Goal: Information Seeking & Learning: Learn about a topic

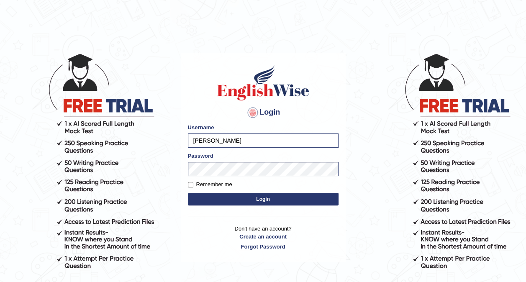
drag, startPoint x: 0, startPoint y: 0, endPoint x: 206, endPoint y: 198, distance: 285.9
click at [206, 198] on body "Login Please fix the following errors: Username Srinivasarao Password Remember …" at bounding box center [263, 167] width 526 height 282
click at [206, 198] on button "Login" at bounding box center [263, 199] width 151 height 13
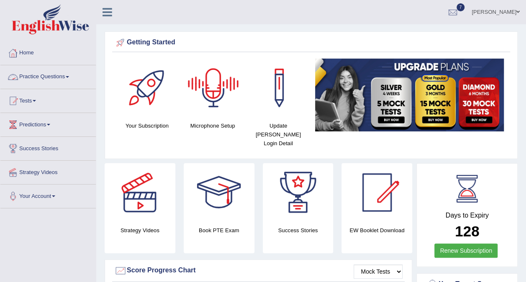
click at [61, 80] on link "Practice Questions" at bounding box center [47, 75] width 95 height 21
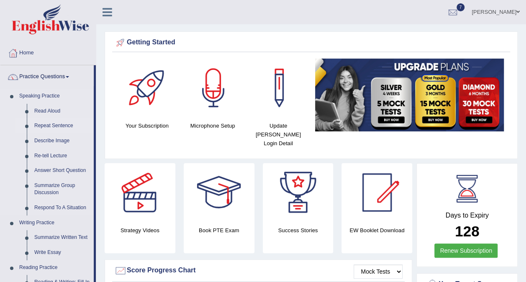
click at [47, 126] on link "Repeat Sentence" at bounding box center [62, 125] width 63 height 15
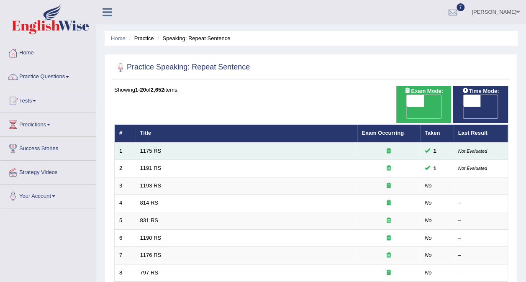
click at [406, 147] on div at bounding box center [389, 151] width 54 height 8
click at [445, 142] on td "1" at bounding box center [436, 151] width 33 height 18
click at [368, 147] on div at bounding box center [389, 151] width 54 height 8
click at [146, 148] on link "1175 RS" at bounding box center [150, 151] width 21 height 6
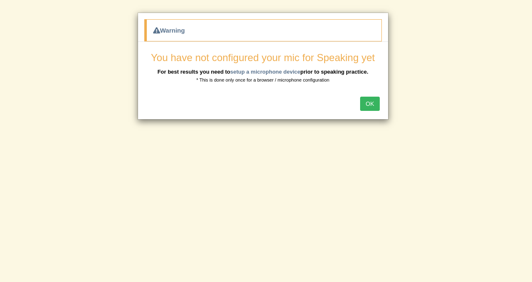
click at [370, 108] on button "OK" at bounding box center [369, 104] width 19 height 14
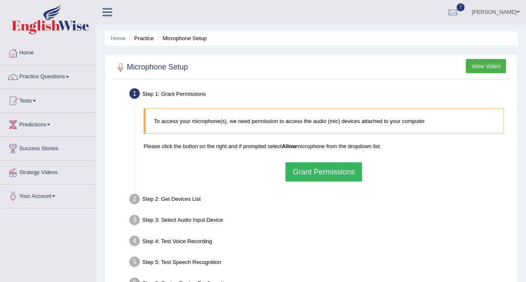
click at [339, 170] on button "Grant Permissions" at bounding box center [323, 171] width 76 height 19
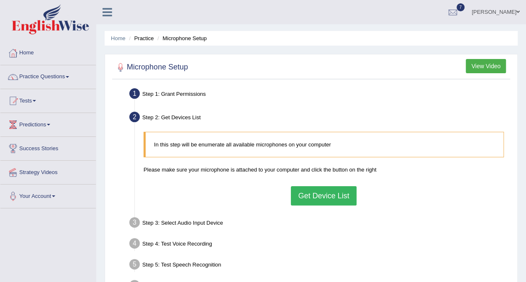
click at [335, 194] on button "Get Device List" at bounding box center [323, 195] width 65 height 19
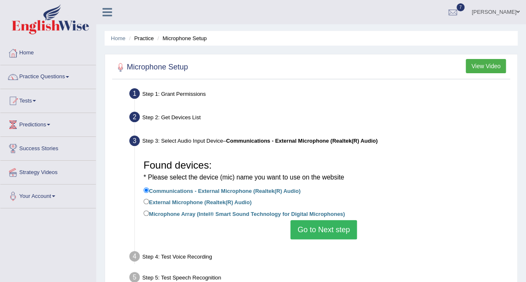
click at [333, 231] on button "Go to Next step" at bounding box center [323, 229] width 67 height 19
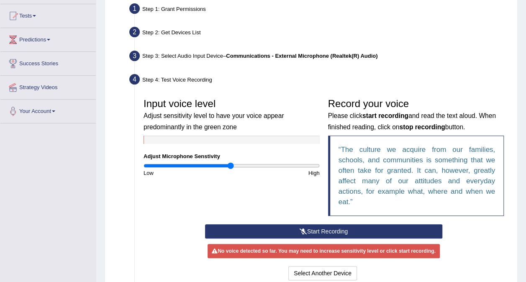
scroll to position [86, 0]
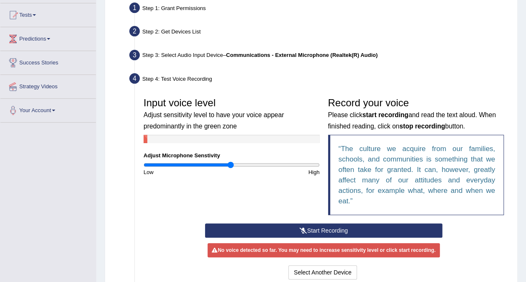
click at [306, 230] on icon at bounding box center [304, 231] width 8 height 6
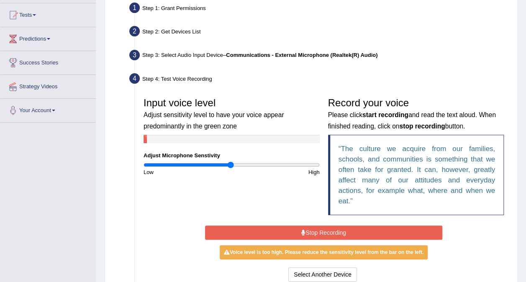
click at [306, 230] on button "Stop Recording" at bounding box center [323, 233] width 237 height 14
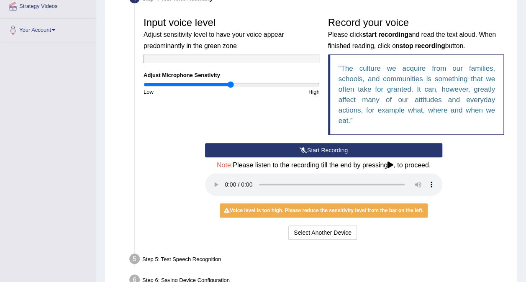
scroll to position [167, 0]
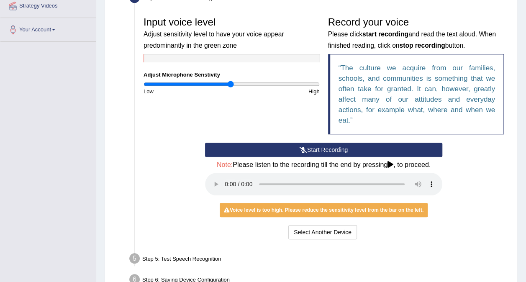
click at [390, 163] on icon at bounding box center [390, 164] width 6 height 7
click at [254, 149] on button "Start Recording" at bounding box center [323, 150] width 237 height 14
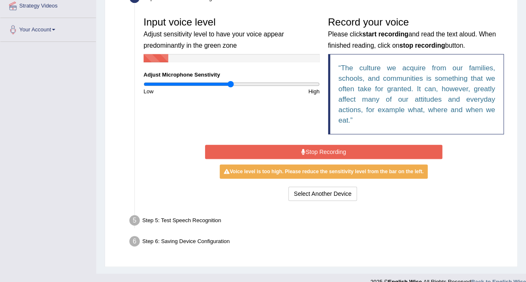
click at [298, 149] on button "Stop Recording" at bounding box center [323, 152] width 237 height 14
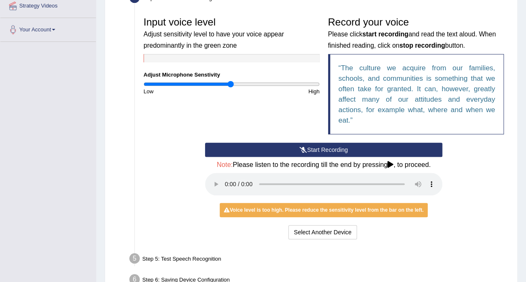
click at [353, 149] on button "Start Recording" at bounding box center [323, 150] width 237 height 14
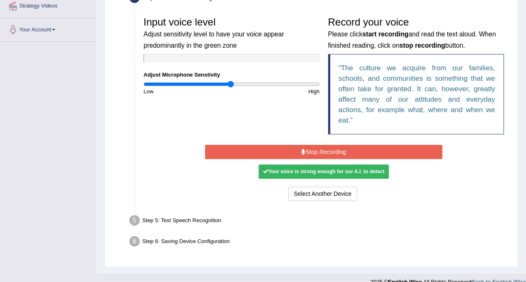
click at [303, 149] on icon at bounding box center [303, 152] width 4 height 6
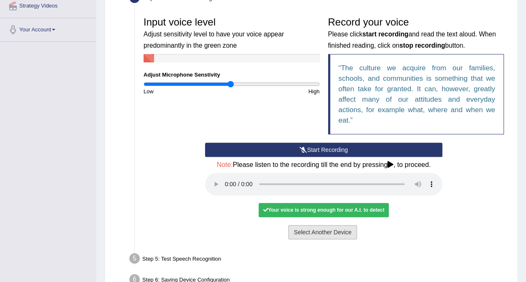
click at [316, 234] on button "Select Another Device" at bounding box center [322, 232] width 69 height 14
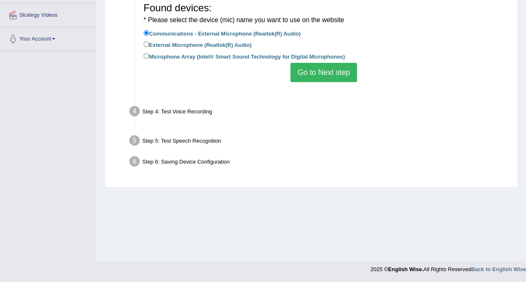
scroll to position [157, 0]
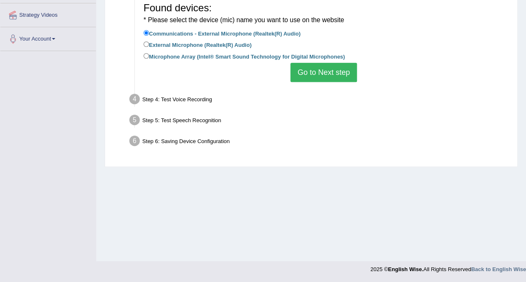
click at [323, 65] on button "Go to Next step" at bounding box center [323, 72] width 67 height 19
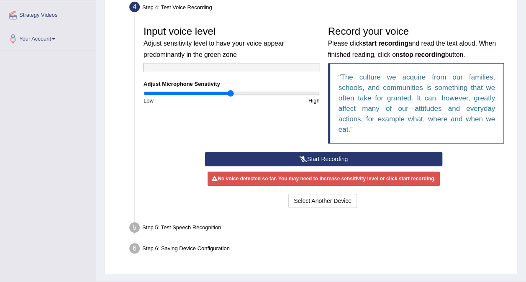
click at [323, 155] on button "Start Recording" at bounding box center [323, 159] width 237 height 14
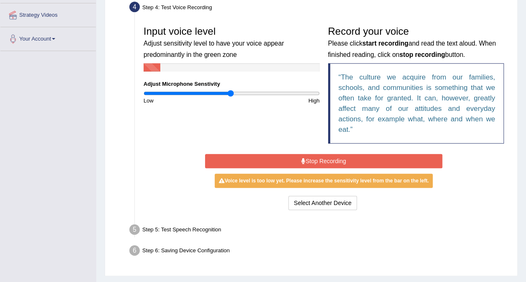
click at [323, 155] on button "Stop Recording" at bounding box center [323, 161] width 237 height 14
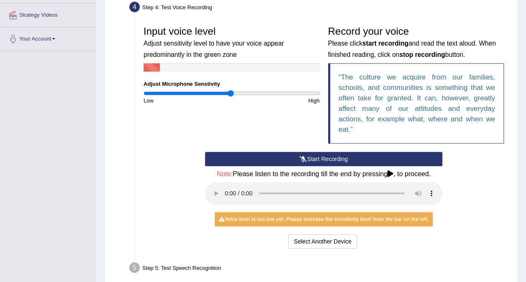
click at [362, 162] on button "Start Recording" at bounding box center [323, 159] width 237 height 14
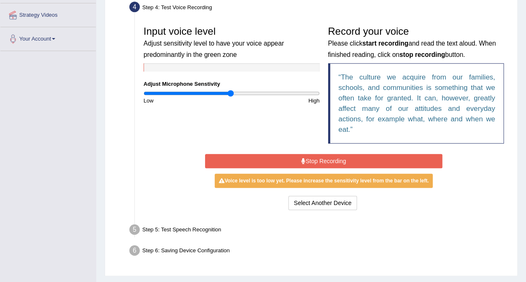
click at [360, 162] on button "Stop Recording" at bounding box center [323, 161] width 237 height 14
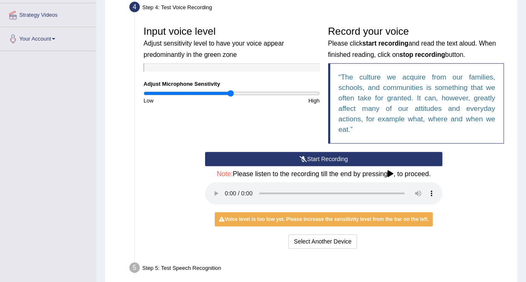
click at [360, 162] on button "Start Recording" at bounding box center [323, 159] width 237 height 14
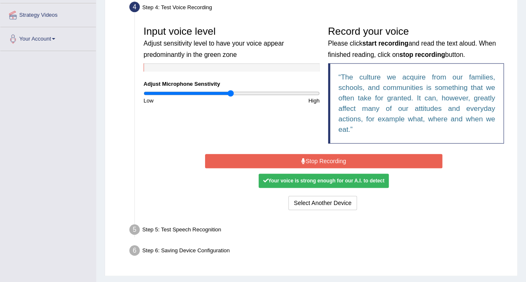
click at [328, 163] on button "Stop Recording" at bounding box center [323, 161] width 237 height 14
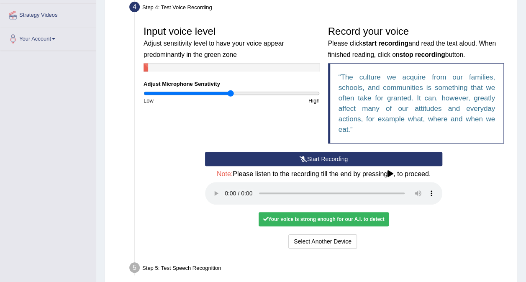
click at [433, 218] on div "No voice detected so far. You may need to increase sensitivity level or click s…" at bounding box center [323, 219] width 237 height 8
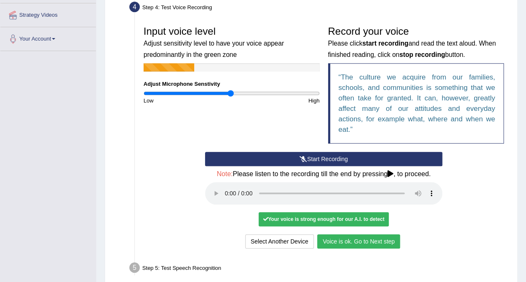
click at [387, 242] on button "Voice is ok. Go to Next step" at bounding box center [358, 241] width 83 height 14
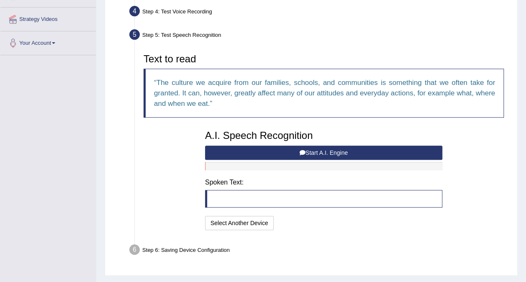
scroll to position [154, 0]
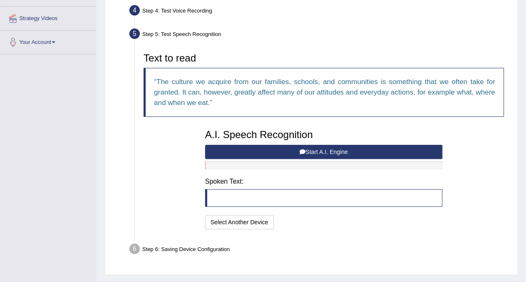
click at [265, 149] on button "Start A.I. Engine" at bounding box center [323, 152] width 237 height 14
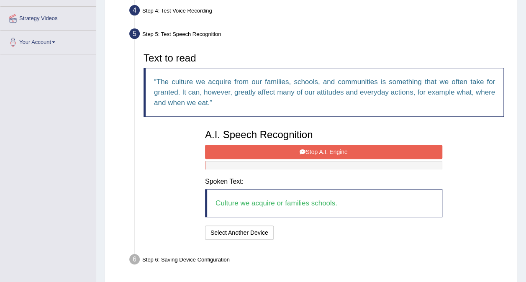
click at [266, 154] on button "Stop A.I. Engine" at bounding box center [323, 152] width 237 height 14
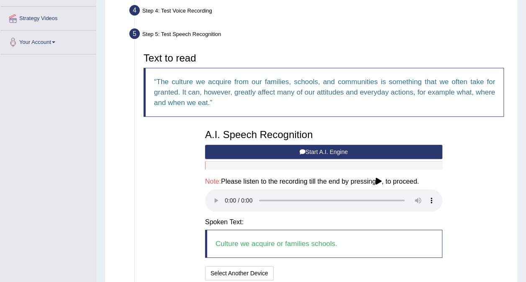
scroll to position [223, 0]
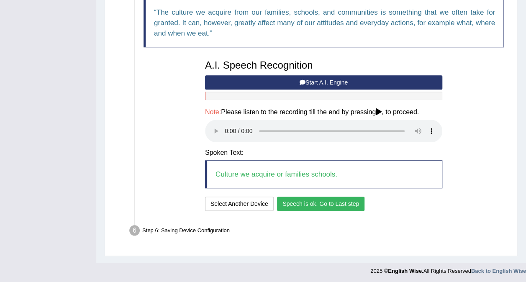
click at [322, 206] on button "Speech is ok. Go to Last step" at bounding box center [320, 204] width 87 height 14
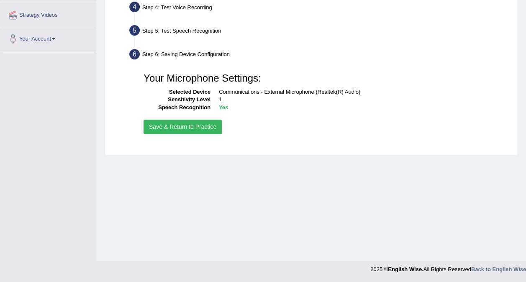
click at [179, 130] on button "Save & Return to Practice" at bounding box center [183, 127] width 78 height 14
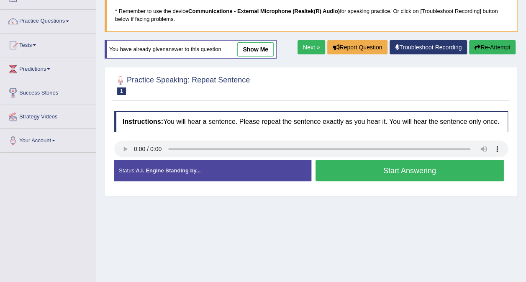
scroll to position [58, 0]
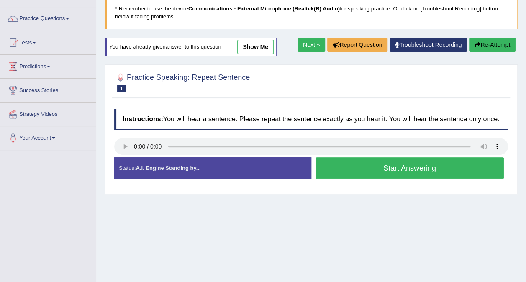
click at [332, 163] on button "Start Answering" at bounding box center [409, 167] width 189 height 21
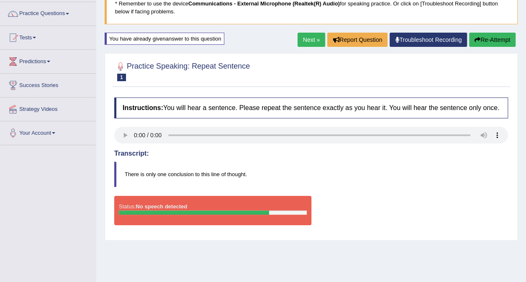
scroll to position [64, 0]
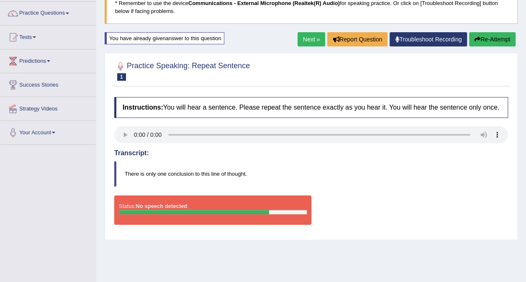
click at [310, 38] on link "Next »" at bounding box center [311, 39] width 28 height 14
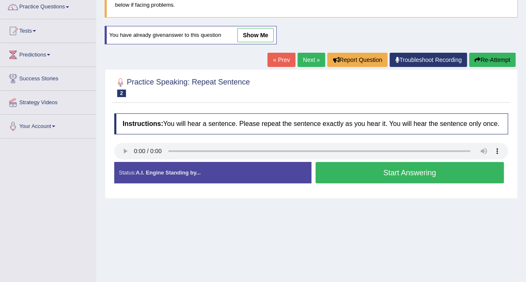
scroll to position [70, 0]
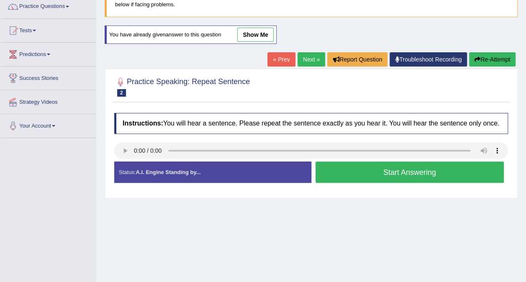
click at [311, 62] on link "Next »" at bounding box center [311, 59] width 28 height 14
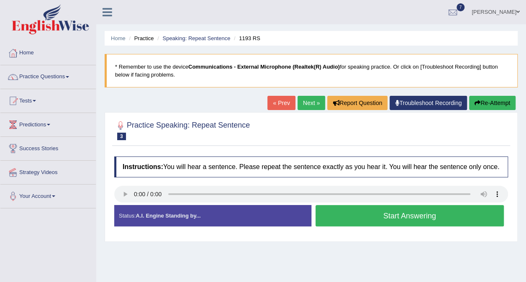
click at [366, 210] on button "Start Answering" at bounding box center [409, 215] width 189 height 21
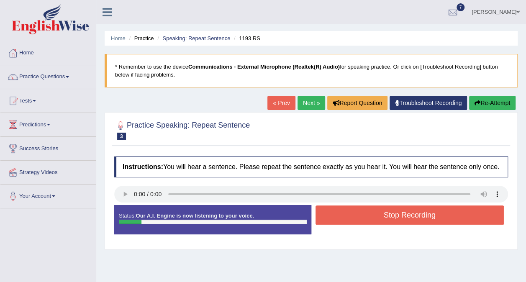
click at [343, 215] on button "Stop Recording" at bounding box center [409, 214] width 189 height 19
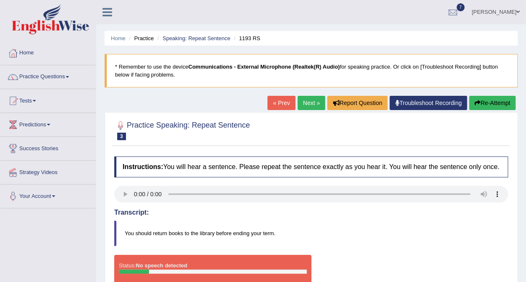
click at [312, 104] on link "Next »" at bounding box center [311, 103] width 28 height 14
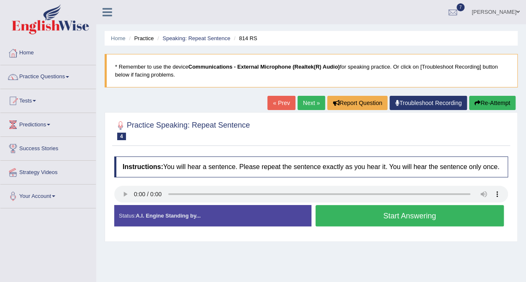
click at [311, 102] on link "Next »" at bounding box center [311, 103] width 28 height 14
click at [355, 213] on button "Start Answering" at bounding box center [409, 215] width 189 height 21
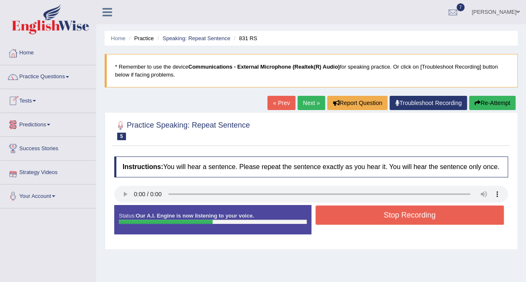
click at [315, 105] on link "Next »" at bounding box center [311, 103] width 28 height 14
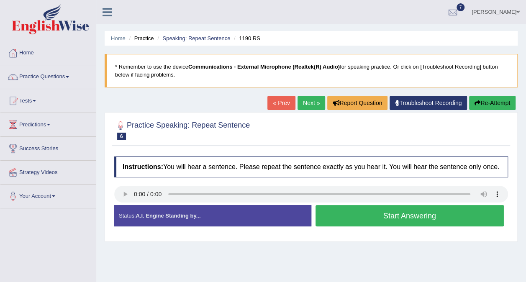
click at [306, 105] on link "Next »" at bounding box center [311, 103] width 28 height 14
click at [315, 105] on link "Next »" at bounding box center [311, 103] width 28 height 14
click at [308, 103] on link "Next »" at bounding box center [311, 103] width 28 height 14
click at [380, 220] on button "Start Answering" at bounding box center [409, 215] width 189 height 21
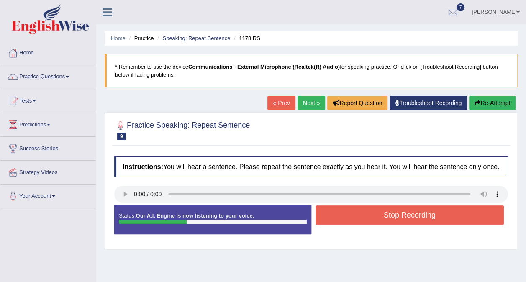
click at [380, 220] on button "Stop Recording" at bounding box center [409, 214] width 189 height 19
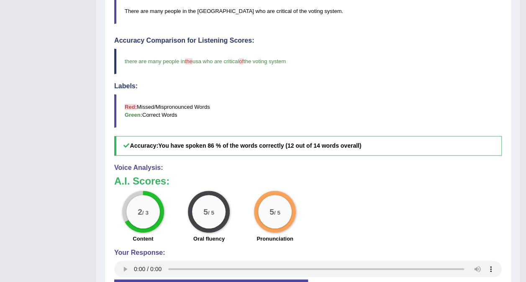
scroll to position [229, 0]
